Goal: Navigation & Orientation: Find specific page/section

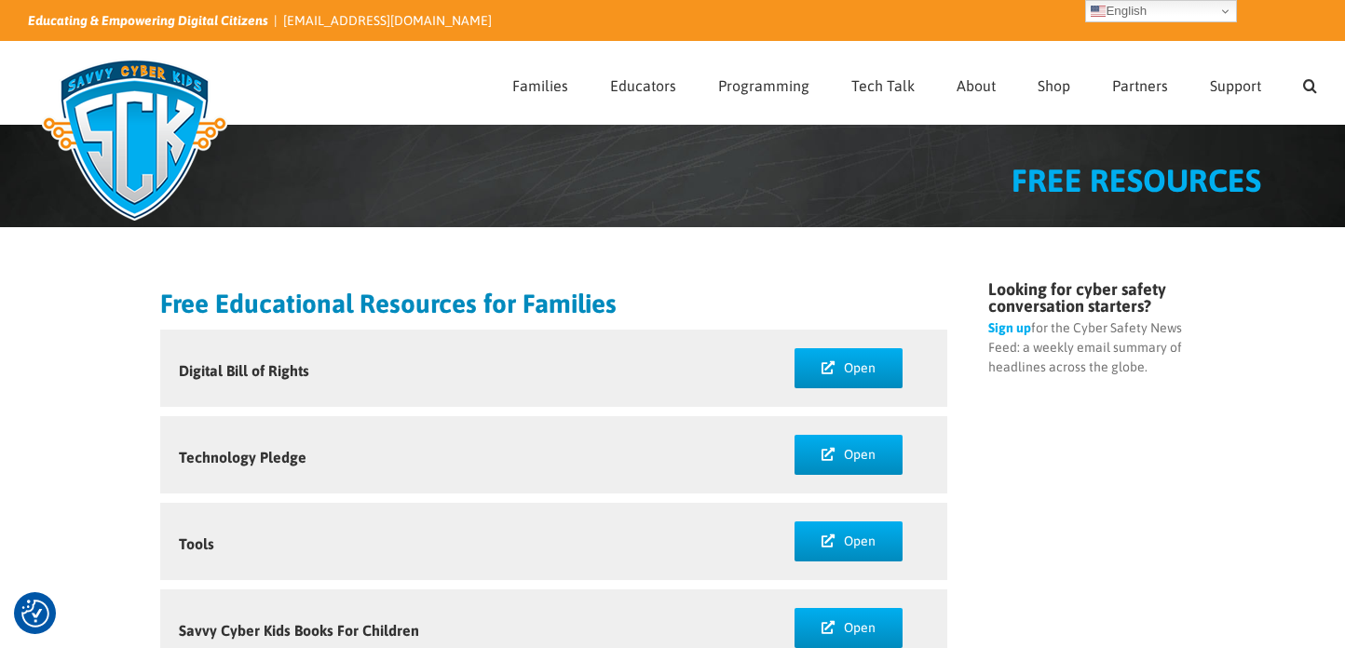
click at [172, 123] on img at bounding box center [134, 140] width 213 height 186
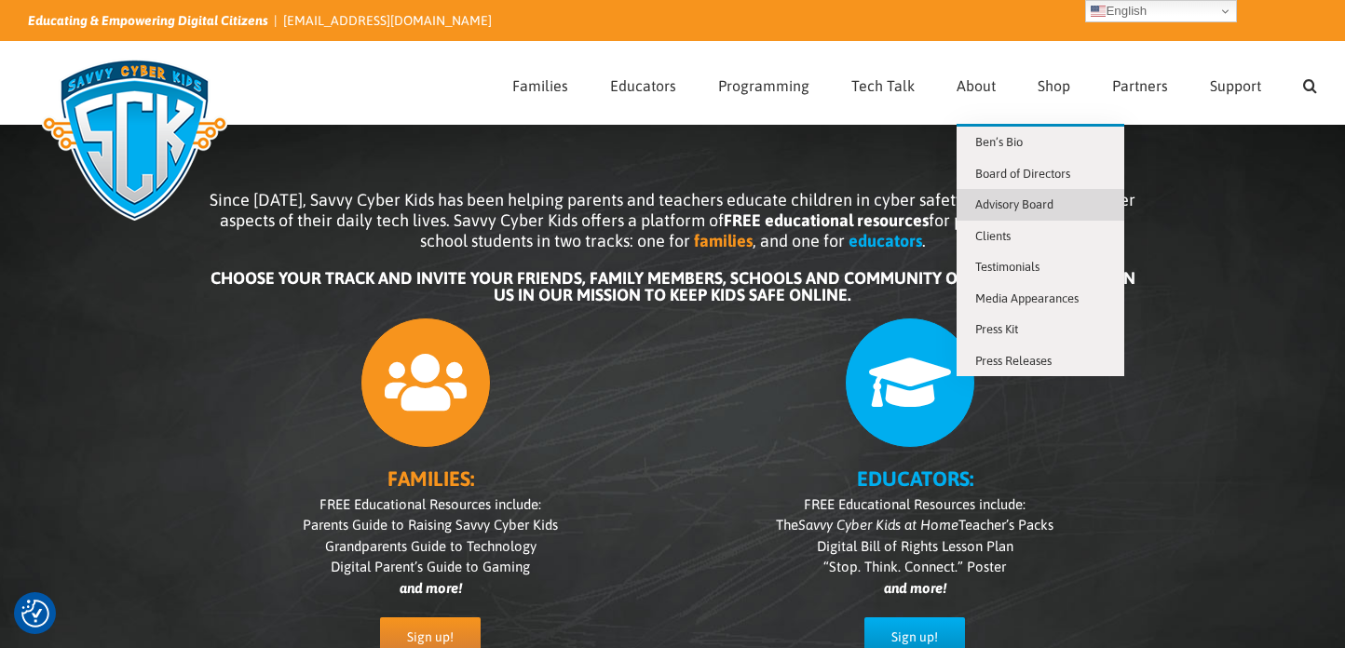
click at [993, 196] on link "Advisory Board" at bounding box center [1041, 205] width 168 height 32
